Goal: Information Seeking & Learning: Learn about a topic

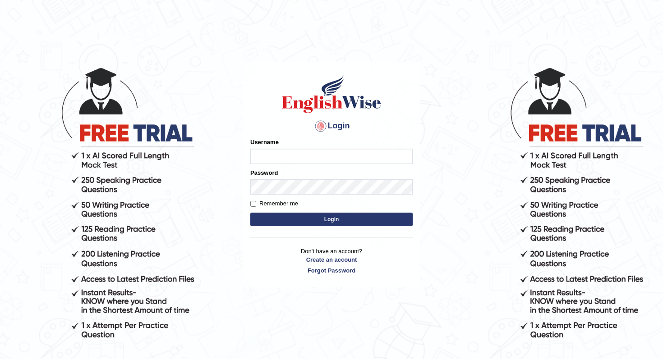
type input "kennyg_"
click at [336, 222] on button "Login" at bounding box center [331, 220] width 162 height 14
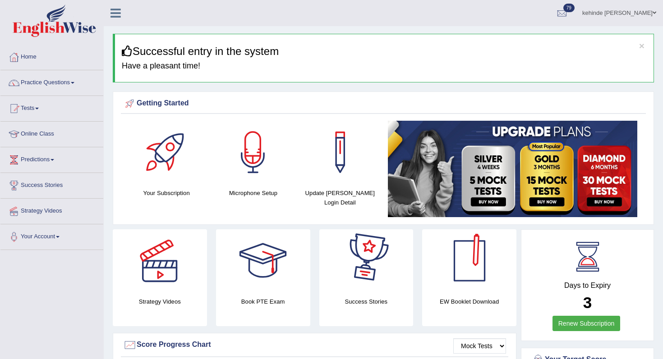
click at [587, 307] on b "3" at bounding box center [587, 303] width 9 height 18
click at [577, 322] on link "Renew Subscription" at bounding box center [586, 323] width 68 height 15
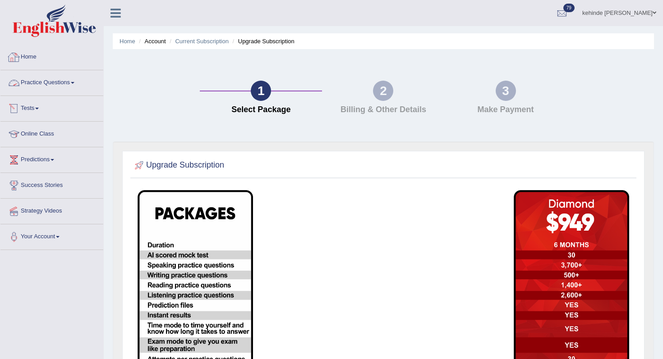
click at [36, 83] on link "Practice Questions" at bounding box center [51, 81] width 103 height 23
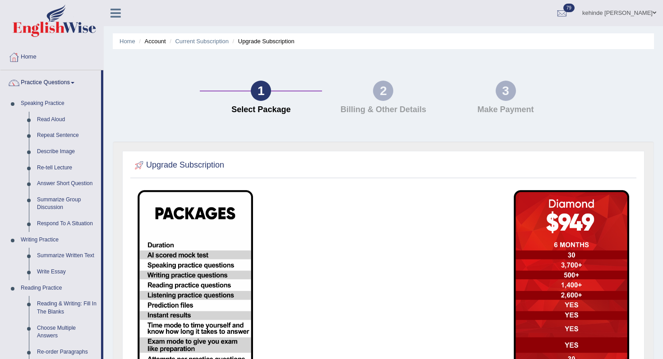
click at [117, 211] on div "Upgrade Subscription" at bounding box center [383, 315] width 541 height 346
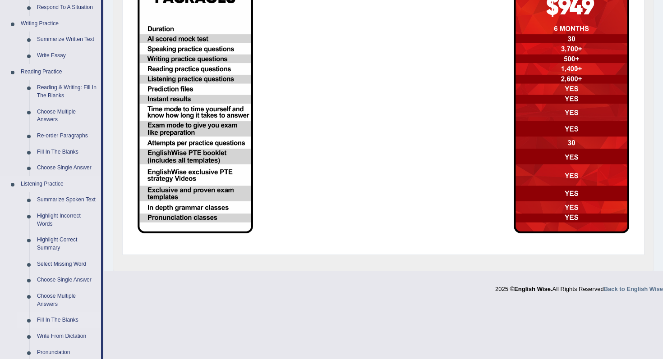
scroll to position [235, 0]
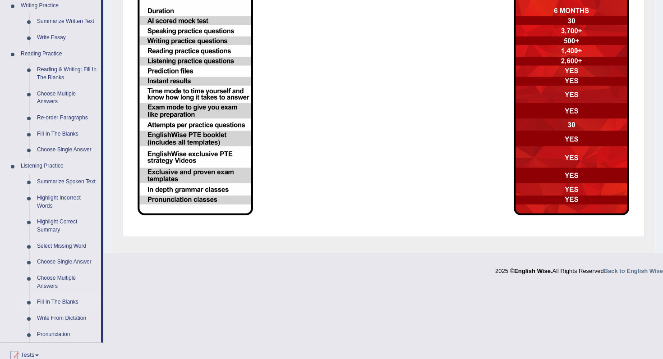
click at [59, 311] on link "Fill In The Blanks" at bounding box center [67, 303] width 68 height 16
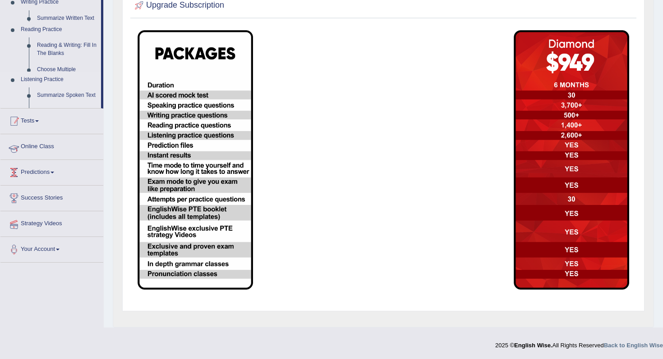
scroll to position [160, 0]
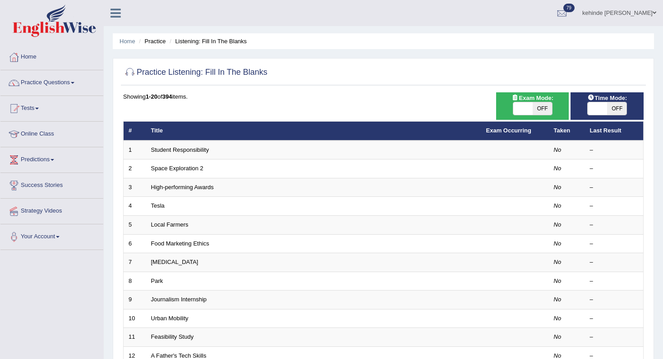
click at [545, 113] on span "OFF" at bounding box center [542, 108] width 19 height 13
checkbox input "true"
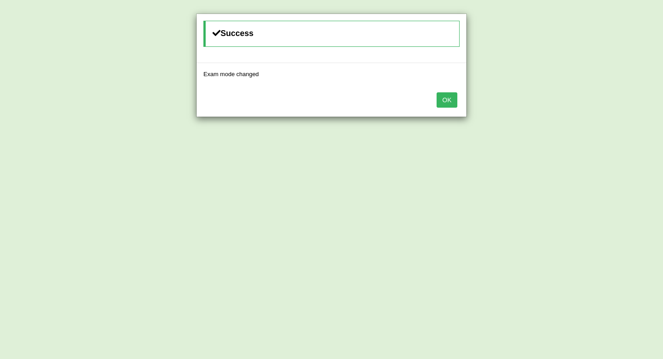
click at [444, 102] on button "OK" at bounding box center [447, 99] width 21 height 15
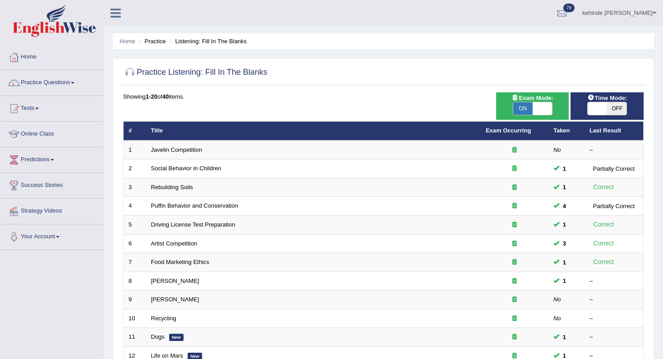
click at [615, 108] on span "OFF" at bounding box center [616, 108] width 19 height 13
checkbox input "true"
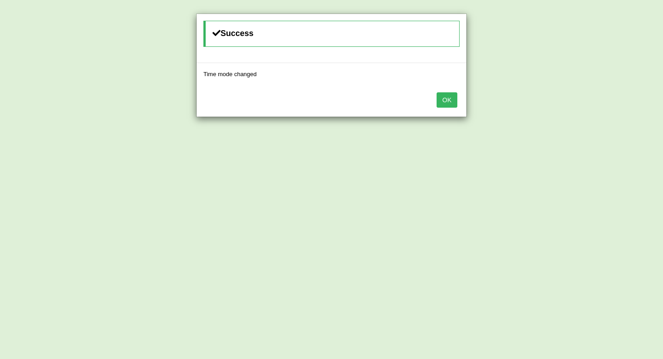
click at [445, 99] on button "OK" at bounding box center [447, 99] width 21 height 15
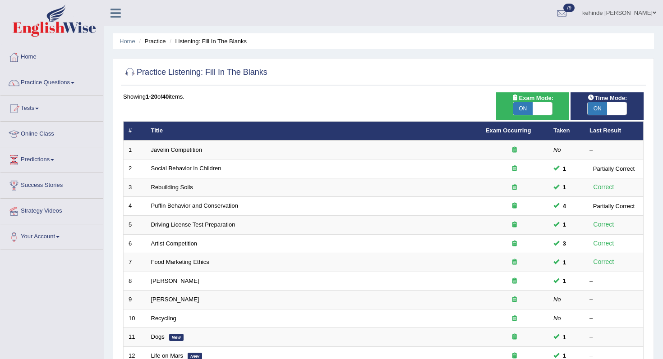
click at [660, 266] on div "Home Practice Listening: Fill In The Blanks Practice Listening: Fill In The Bla…" at bounding box center [383, 287] width 559 height 575
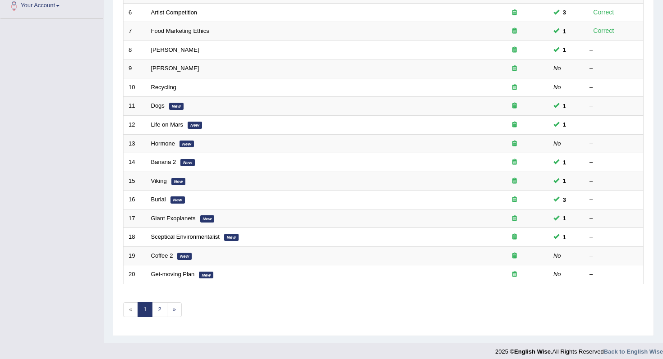
scroll to position [238, 0]
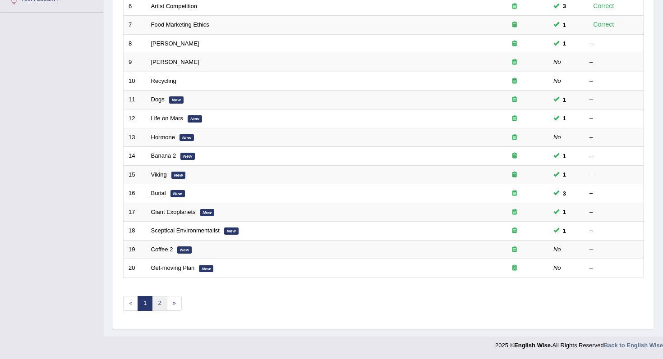
click at [159, 303] on link "2" at bounding box center [159, 303] width 15 height 15
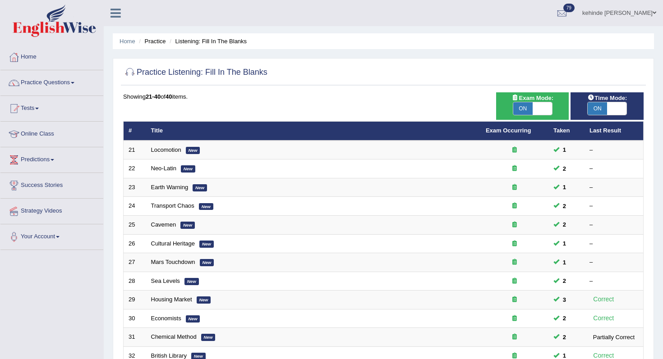
click at [659, 193] on div "Home Practice Listening: Fill In The Blanks Practice Listening: Fill In The Bla…" at bounding box center [383, 287] width 559 height 575
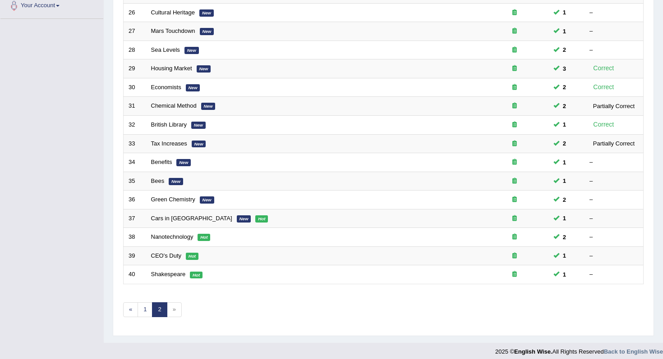
scroll to position [238, 0]
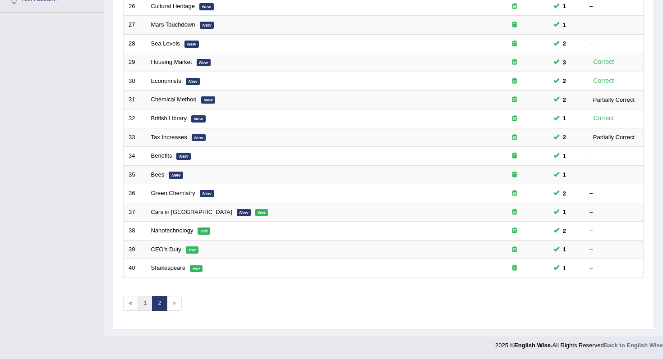
click at [144, 303] on link "1" at bounding box center [145, 303] width 15 height 15
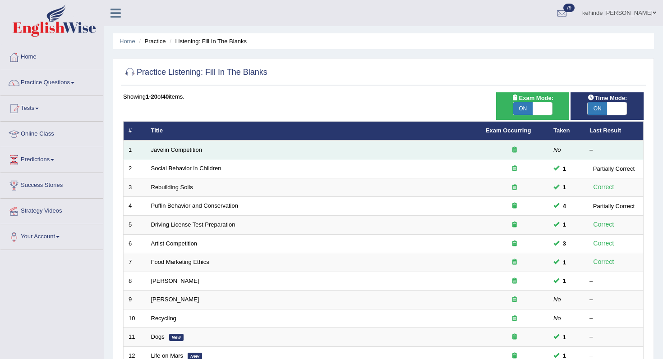
click at [165, 154] on td "Javelin Competition" at bounding box center [313, 150] width 335 height 19
click at [165, 151] on link "Javelin Competition" at bounding box center [176, 150] width 51 height 7
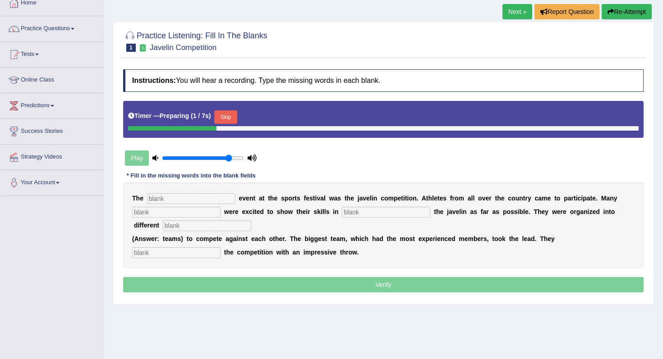
scroll to position [72, 0]
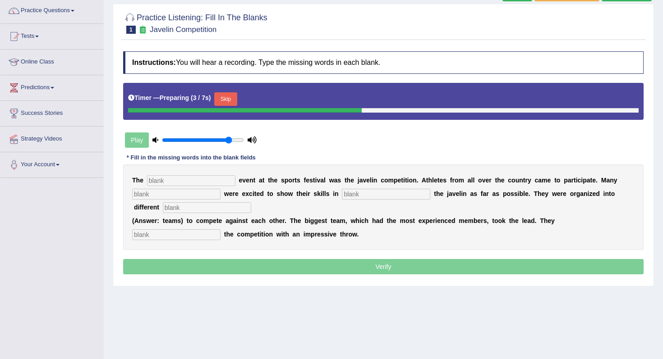
click at [155, 180] on input "text" at bounding box center [191, 180] width 88 height 11
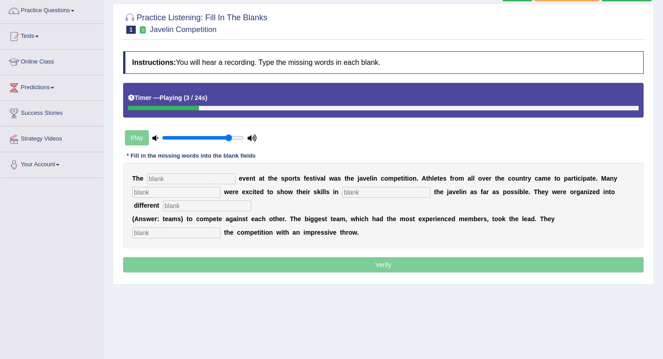
click at [198, 179] on input "text" at bounding box center [191, 179] width 88 height 11
type input "b"
click at [173, 194] on input "text" at bounding box center [176, 192] width 88 height 11
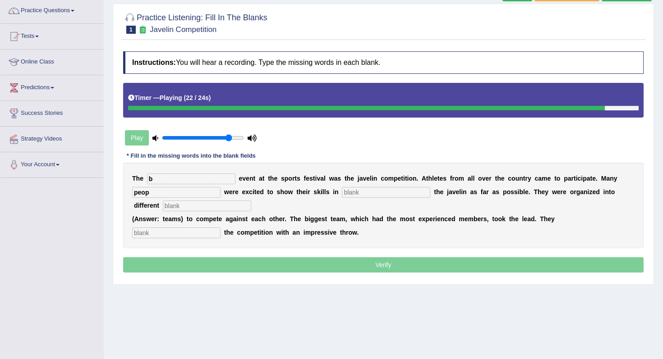
type input "peop"
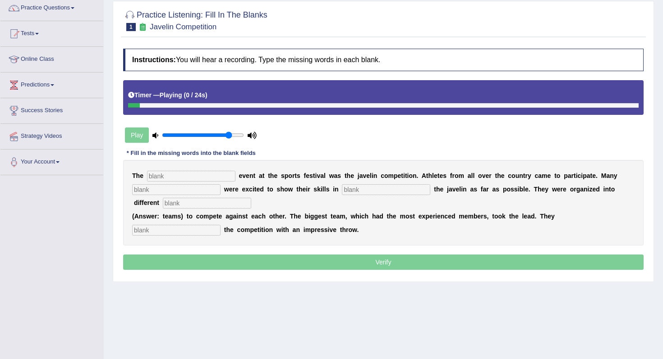
click at [163, 178] on input "text" at bounding box center [191, 176] width 88 height 11
type input "big"
click at [155, 185] on input "text" at bounding box center [176, 189] width 88 height 11
type input "per"
click at [346, 191] on input "text" at bounding box center [386, 189] width 88 height 11
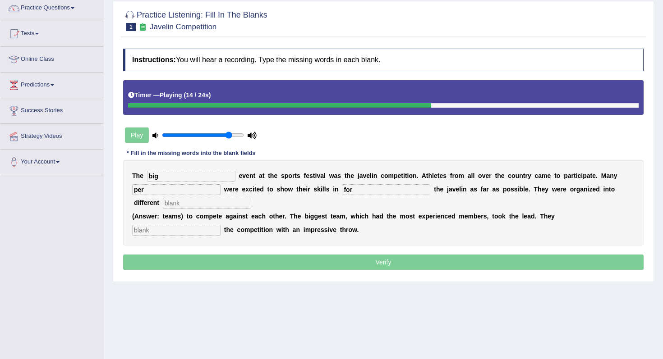
type input "for"
click at [181, 204] on input "text" at bounding box center [207, 203] width 88 height 11
type input "teams"
click at [221, 225] on input "text" at bounding box center [176, 230] width 88 height 11
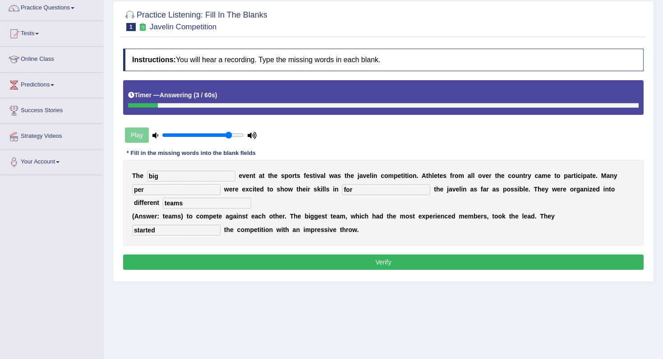
type input "started"
click at [153, 195] on input "per" at bounding box center [176, 189] width 88 height 11
type input "people"
click at [161, 179] on input "big" at bounding box center [191, 176] width 88 height 11
type input "biggest"
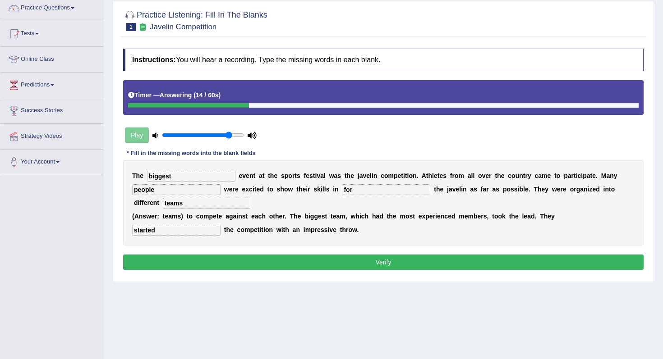
click at [348, 193] on input "for" at bounding box center [386, 189] width 88 height 11
type input "f"
type input "throwing"
click at [334, 267] on button "Verify" at bounding box center [383, 262] width 520 height 15
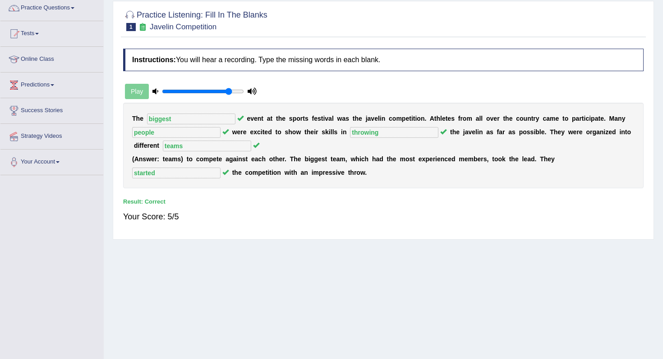
click at [659, 81] on div "Home Practice Listening: Fill In The Blanks Javelin Competition Next » Report Q…" at bounding box center [383, 150] width 559 height 451
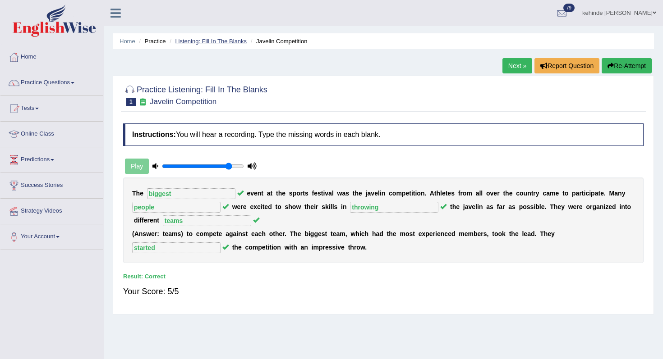
click at [220, 39] on link "Listening: Fill In The Blanks" at bounding box center [211, 41] width 72 height 7
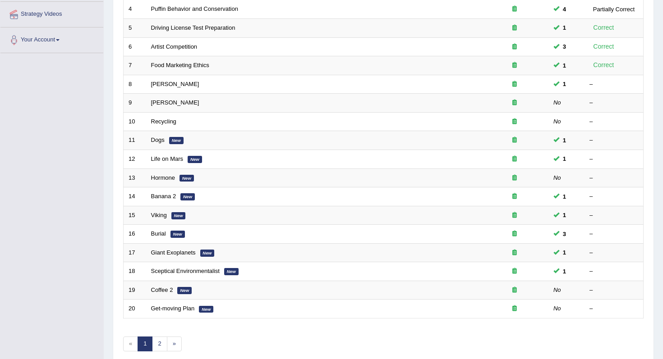
scroll to position [198, 0]
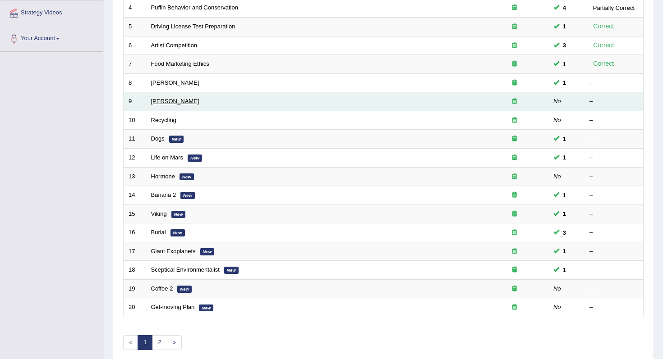
click at [171, 101] on link "[PERSON_NAME]" at bounding box center [175, 101] width 48 height 7
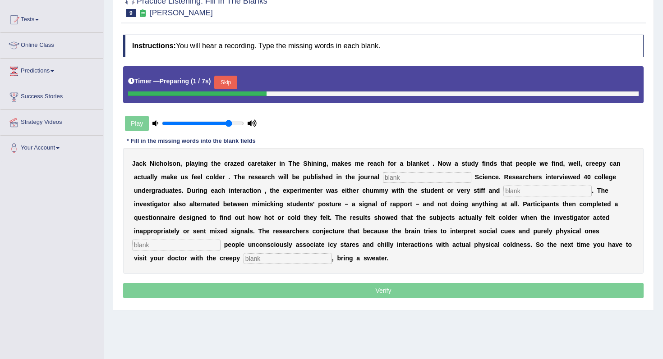
scroll to position [90, 0]
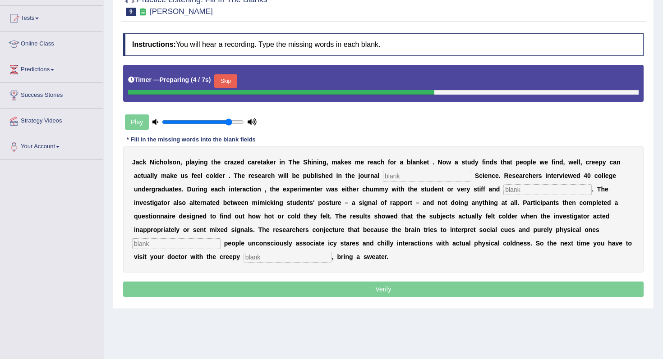
click at [415, 170] on div "J a c k N i c h o l s o n , p l a y i n g t h e c r a z e d c a r e t a k e r i…" at bounding box center [383, 210] width 520 height 126
click at [408, 174] on input "text" at bounding box center [427, 176] width 88 height 11
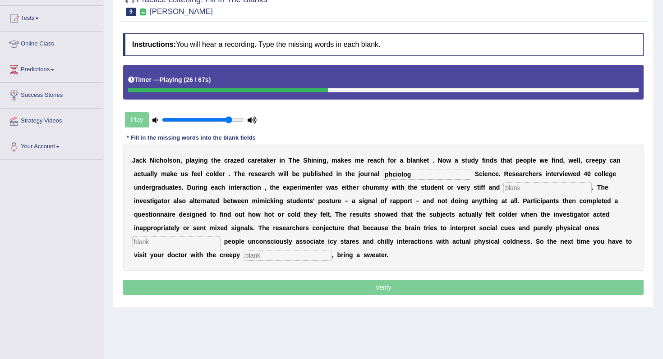
type input "phciolog"
click at [511, 189] on input "text" at bounding box center [547, 188] width 88 height 11
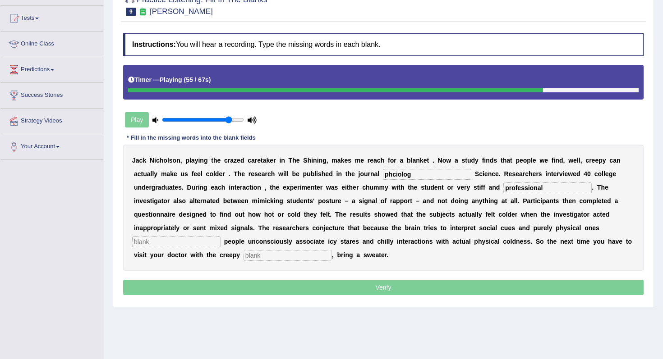
type input "professional"
click at [221, 237] on input "text" at bounding box center [176, 242] width 88 height 11
type input "sime"
click at [244, 259] on input "text" at bounding box center [288, 255] width 88 height 11
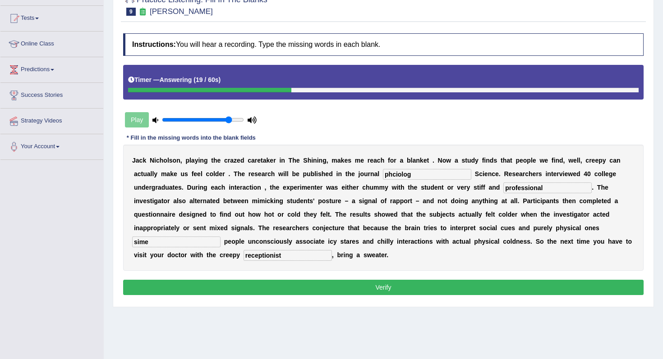
type input "receptionist"
click at [221, 237] on input "sime" at bounding box center [176, 242] width 88 height 11
type input "simultaneously"
click at [415, 173] on input "phciolog" at bounding box center [427, 174] width 88 height 11
click at [425, 175] on input "phciolog" at bounding box center [427, 174] width 88 height 11
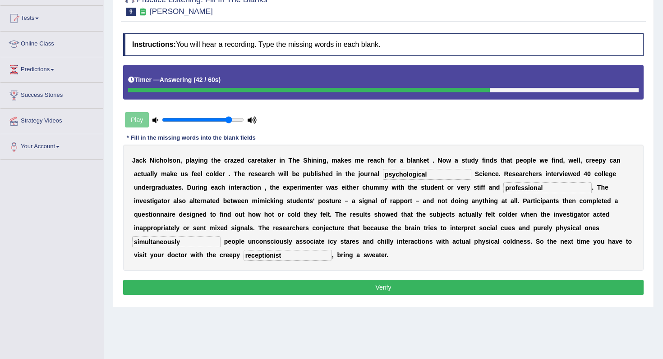
type input "psychological"
click at [338, 288] on button "Verify" at bounding box center [383, 287] width 520 height 15
